Goal: Task Accomplishment & Management: Manage account settings

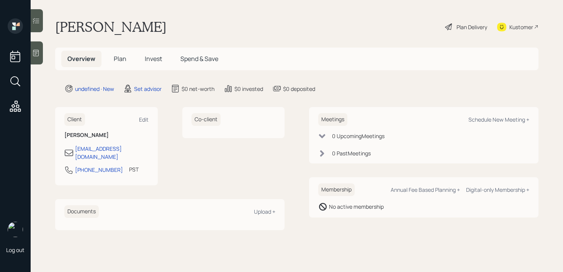
click at [31, 54] on div at bounding box center [37, 52] width 12 height 23
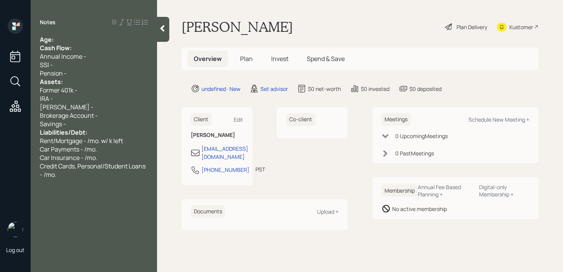
click at [75, 42] on div "Age:" at bounding box center [94, 39] width 108 height 8
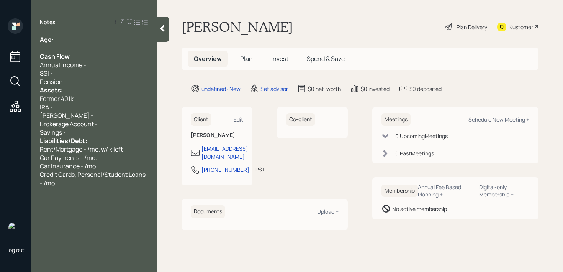
click at [84, 82] on div "Pension -" at bounding box center [94, 81] width 108 height 8
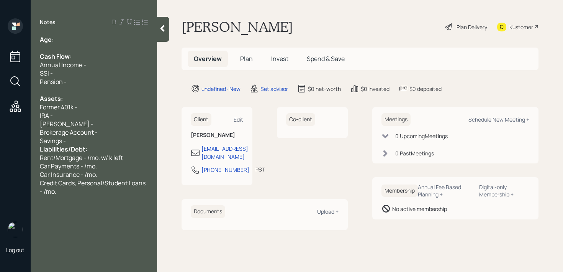
click at [77, 142] on div "Savings -" at bounding box center [94, 140] width 108 height 8
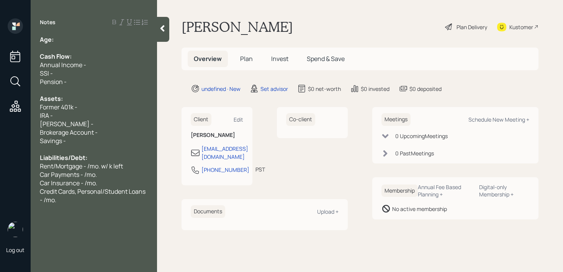
click at [73, 113] on div "IRA -" at bounding box center [94, 115] width 108 height 8
click at [126, 46] on div at bounding box center [94, 48] width 108 height 8
click at [126, 41] on div "Age:" at bounding box center [94, 39] width 108 height 8
drag, startPoint x: 61, startPoint y: 38, endPoint x: 56, endPoint y: 39, distance: 5.1
click at [56, 39] on span "Age: [DEMOGRAPHIC_DATA]" at bounding box center [83, 39] width 86 height 8
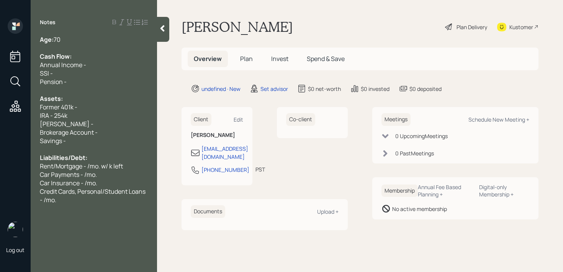
click at [114, 32] on div "Notes Age: [DEMOGRAPHIC_DATA] Cash Flow: Annual Income - SSI - Pension - Assets…" at bounding box center [94, 140] width 126 height 244
click at [114, 35] on div "Age: [DEMOGRAPHIC_DATA]" at bounding box center [94, 39] width 108 height 8
click at [89, 41] on div "Age: [DEMOGRAPHIC_DATA]" at bounding box center [94, 39] width 108 height 8
click at [89, 59] on div "Cash Flow:" at bounding box center [94, 56] width 108 height 8
click at [89, 65] on div "Annual Income -" at bounding box center [94, 65] width 108 height 8
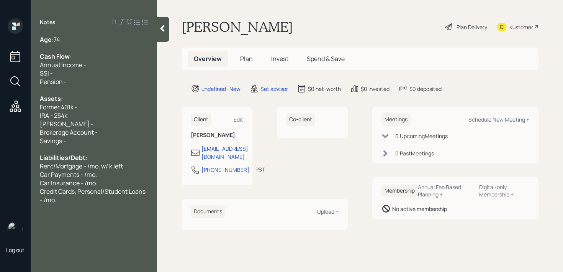
click at [90, 38] on div "Age: [DEMOGRAPHIC_DATA]" at bounding box center [94, 39] width 108 height 8
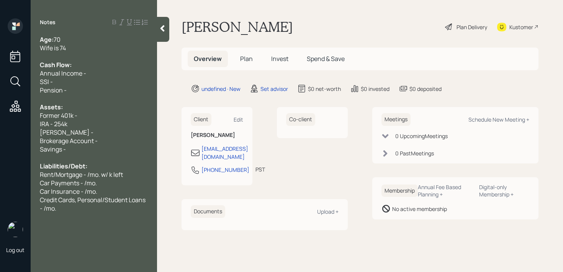
click at [43, 125] on span "IRA - 254k" at bounding box center [54, 124] width 28 height 8
click at [94, 123] on div "Wife's IRA - 254k" at bounding box center [94, 124] width 108 height 8
click at [76, 210] on div "Credit Cards, Personal/Student Loans - /mo." at bounding box center [94, 203] width 108 height 17
click at [74, 154] on div at bounding box center [94, 157] width 108 height 8
click at [98, 110] on div "Assets:" at bounding box center [94, 107] width 108 height 8
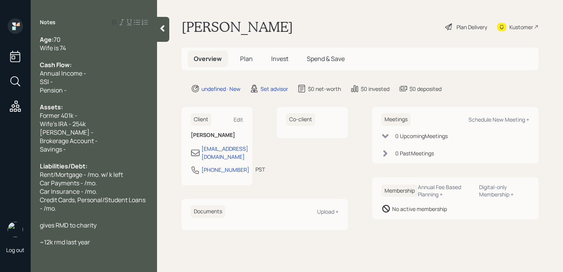
click at [98, 132] on div "[PERSON_NAME] -" at bounding box center [94, 132] width 108 height 8
click at [102, 122] on div "Wife's IRA - 254k" at bounding box center [94, 124] width 108 height 8
drag, startPoint x: 84, startPoint y: 130, endPoint x: 0, endPoint y: 130, distance: 83.9
click at [0, 130] on div "Log out Notes Age: [DEMOGRAPHIC_DATA] Wife is 74 Cash Flow: Annual Income - SSI…" at bounding box center [281, 136] width 563 height 272
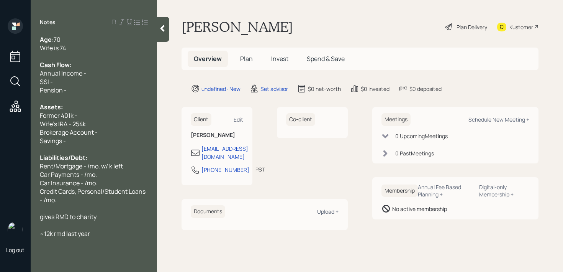
click at [108, 118] on div "Former 401k -" at bounding box center [94, 115] width 108 height 8
drag, startPoint x: 113, startPoint y: 112, endPoint x: 0, endPoint y: 112, distance: 113.1
click at [0, 112] on div "Log out Notes Age: [DEMOGRAPHIC_DATA] Wife is 74 Cash Flow: Annual Income - SSI…" at bounding box center [281, 136] width 563 height 272
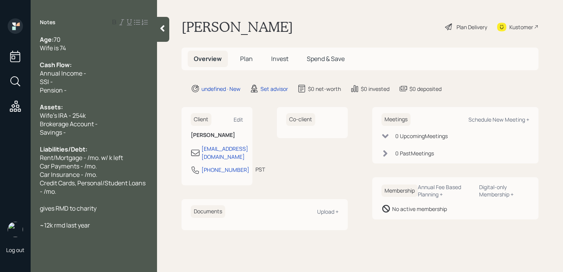
click at [163, 35] on div at bounding box center [163, 29] width 12 height 25
